Goal: Use online tool/utility: Utilize a website feature to perform a specific function

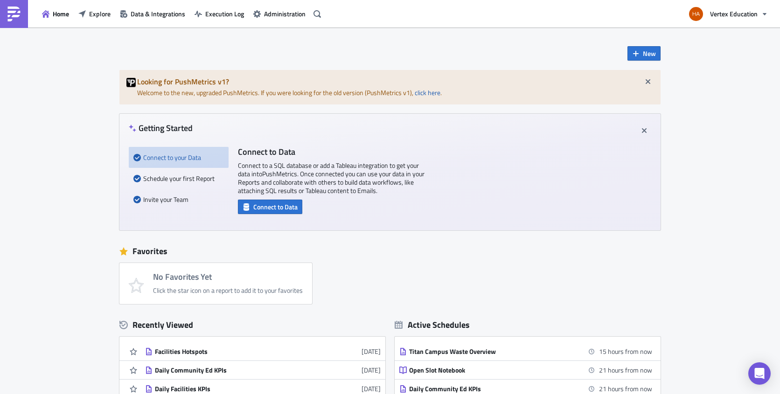
scroll to position [47, 0]
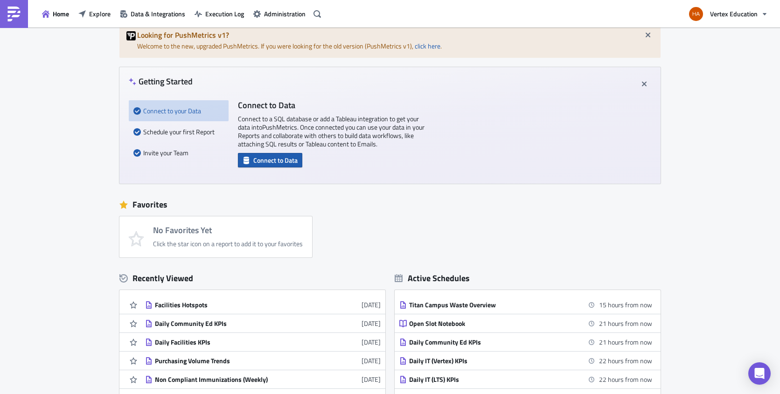
click at [263, 160] on span "Connect to Data" at bounding box center [275, 160] width 44 height 10
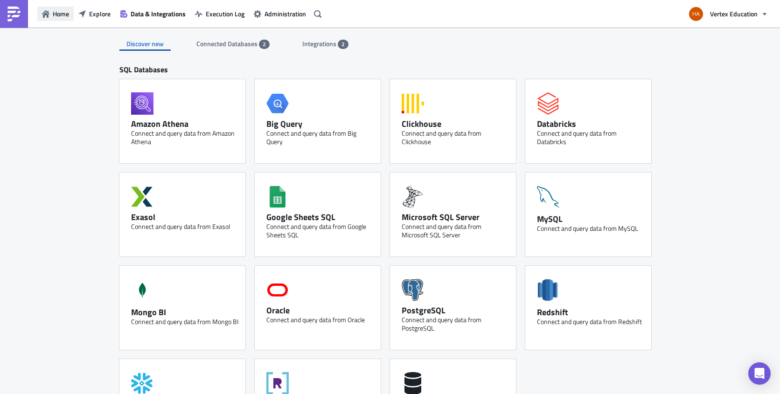
click at [60, 16] on span "Home" at bounding box center [61, 14] width 16 height 10
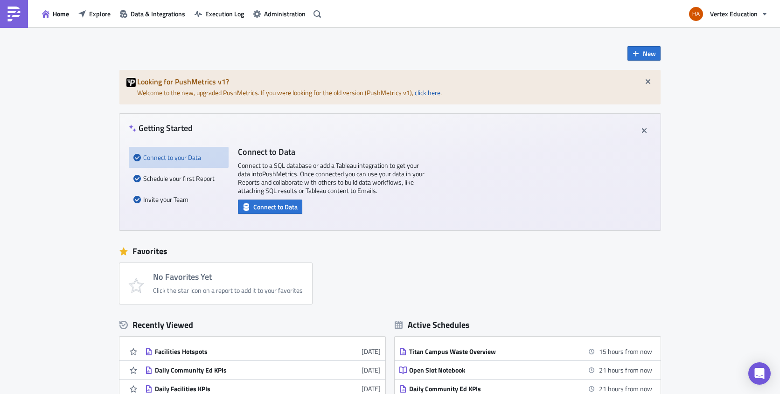
scroll to position [47, 0]
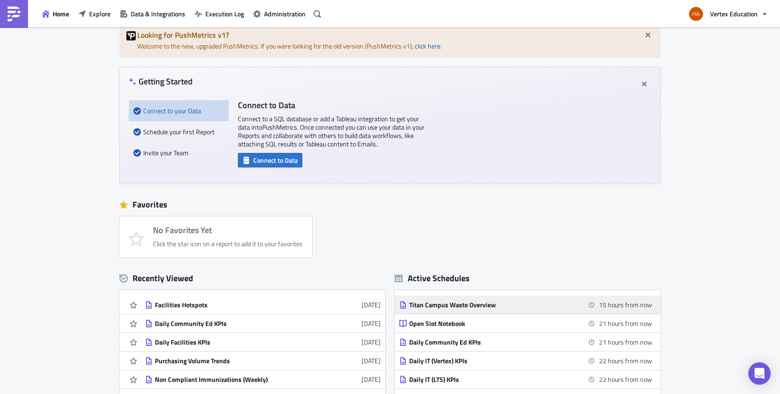
click at [436, 303] on div "Titan Campus Waste Overview" at bounding box center [490, 305] width 163 height 8
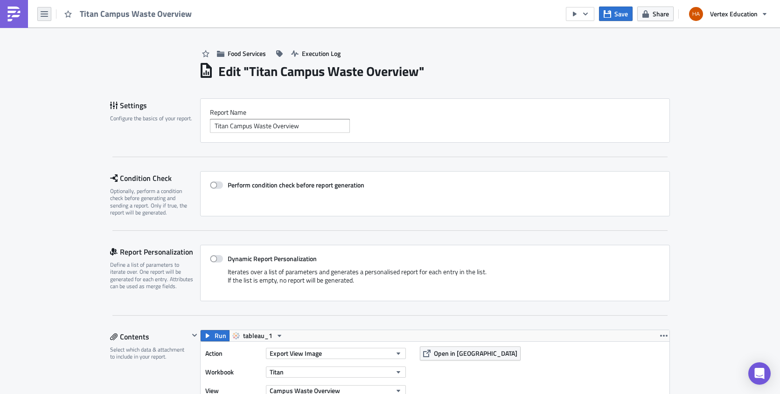
click at [44, 13] on icon "button" at bounding box center [44, 13] width 7 height 7
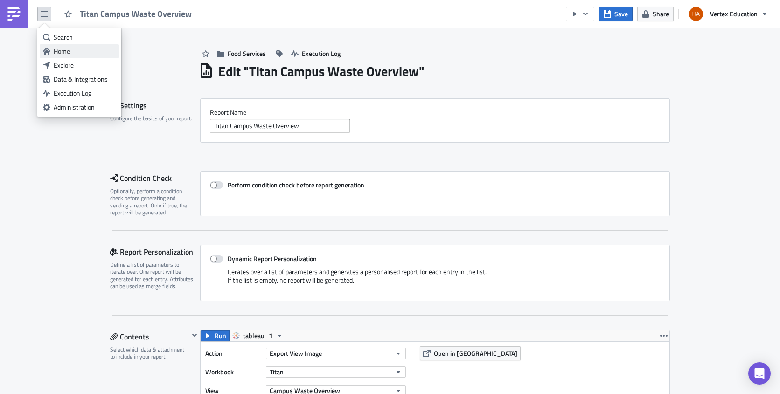
click at [58, 51] on div "Home" at bounding box center [85, 51] width 62 height 9
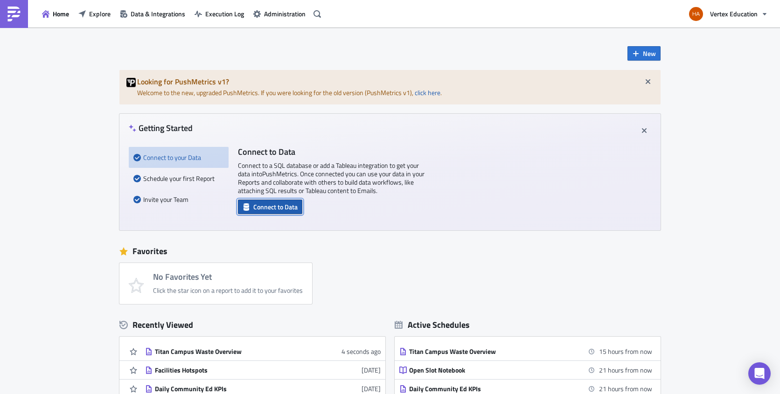
click at [267, 207] on span "Connect to Data" at bounding box center [275, 207] width 44 height 10
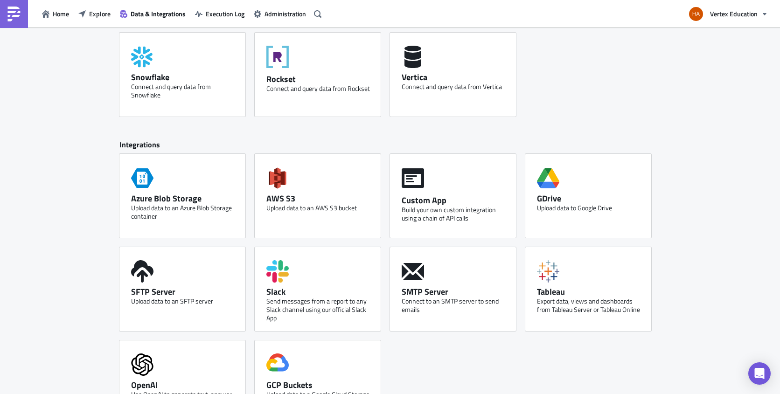
scroll to position [365, 0]
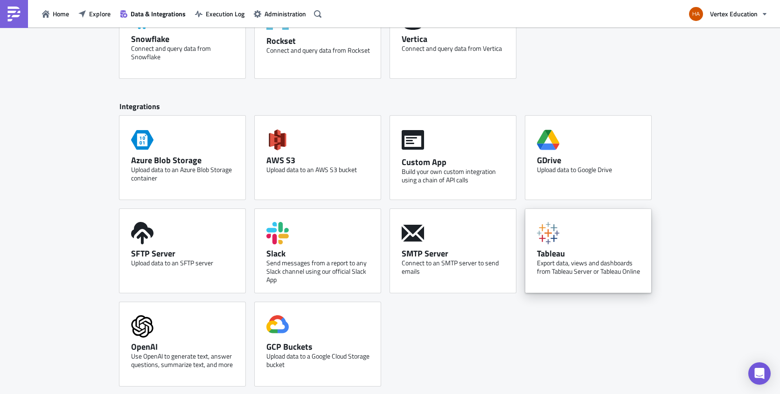
click at [554, 248] on div "Tableau" at bounding box center [590, 253] width 107 height 11
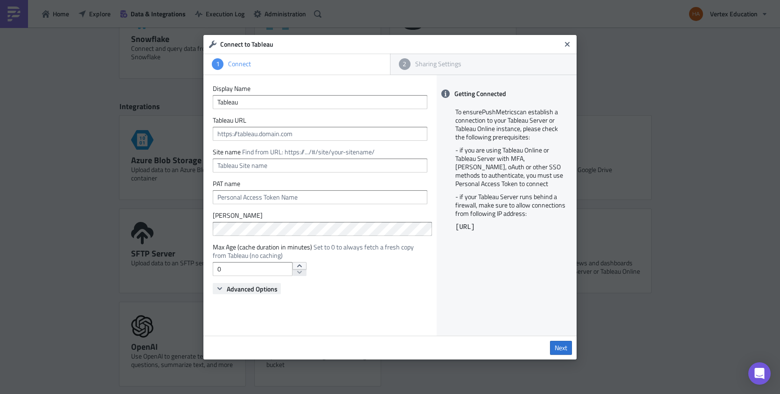
click at [229, 288] on span "Advanced Options" at bounding box center [252, 289] width 51 height 10
click at [565, 44] on icon "Close" at bounding box center [566, 44] width 7 height 7
